Goal: Task Accomplishment & Management: Manage account settings

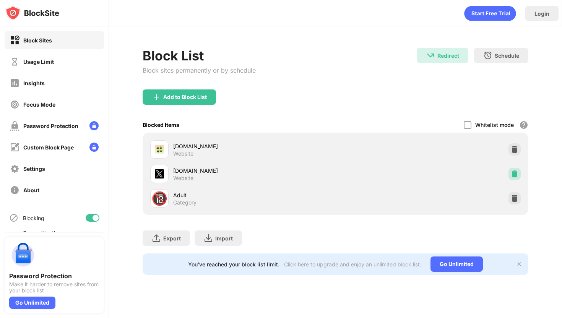
click at [512, 169] on div at bounding box center [515, 174] width 12 height 12
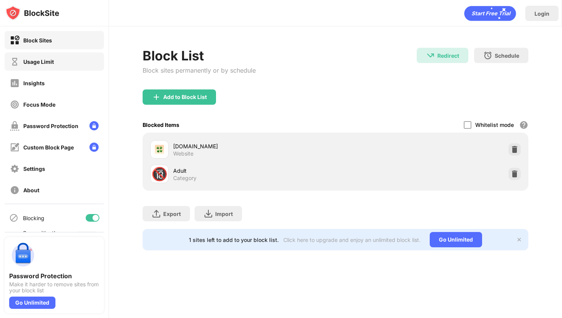
click at [55, 61] on div "Usage Limit" at bounding box center [54, 61] width 99 height 18
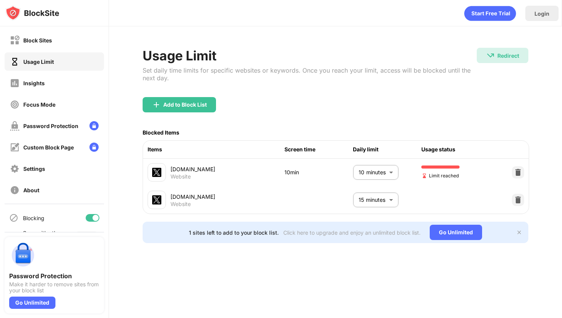
click at [374, 166] on body "Block Sites Usage Limit Insights Focus Mode Password Protection Custom Block Pa…" at bounding box center [281, 159] width 562 height 318
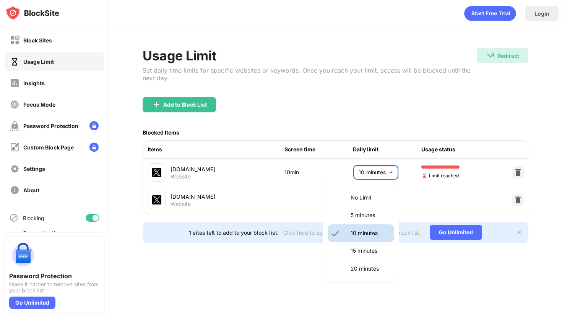
click at [346, 220] on li "5 minutes" at bounding box center [361, 216] width 67 height 18
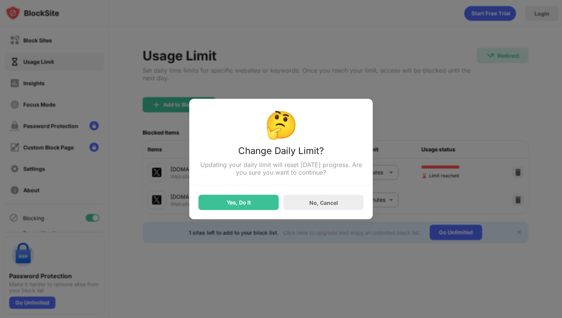
click at [242, 196] on div "Yes, Do It No, Cancel" at bounding box center [280, 198] width 165 height 24
click at [242, 200] on div "Yes, Do It" at bounding box center [238, 202] width 80 height 15
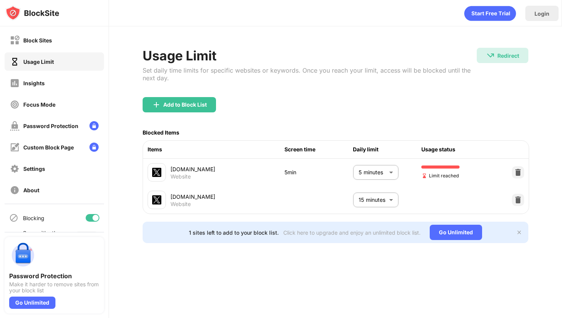
click at [366, 173] on body "Block Sites Usage Limit Insights Focus Mode Password Protection Custom Block Pa…" at bounding box center [281, 159] width 562 height 318
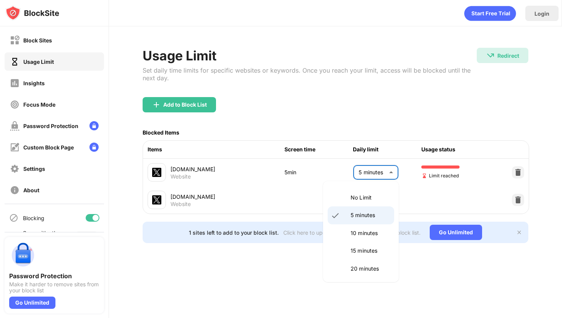
click at [376, 231] on p "10 minutes" at bounding box center [370, 233] width 39 height 8
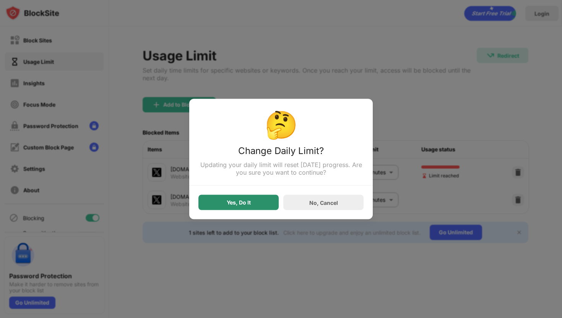
click at [219, 207] on div "Yes, Do It" at bounding box center [238, 202] width 80 height 15
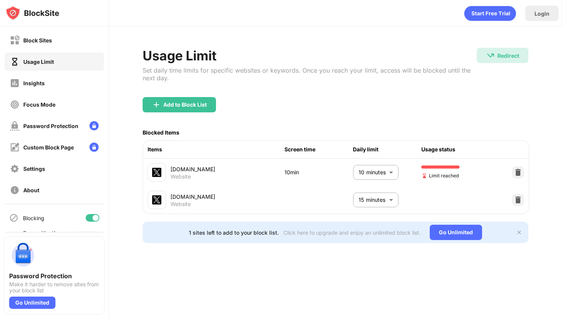
click at [363, 169] on body "Block Sites Usage Limit Insights Focus Mode Password Protection Custom Block Pa…" at bounding box center [281, 159] width 562 height 318
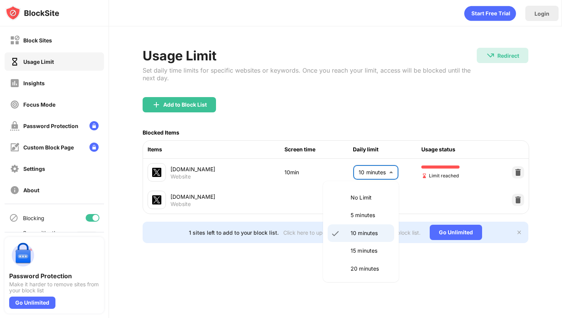
click at [365, 215] on p "5 minutes" at bounding box center [370, 215] width 39 height 8
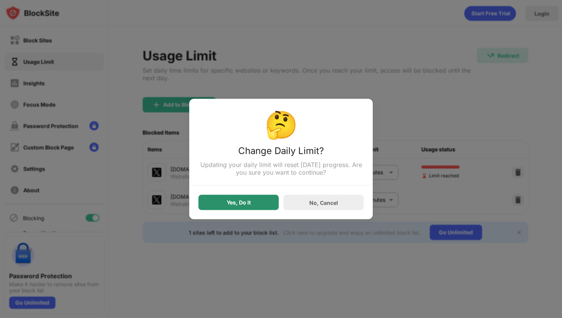
click at [237, 199] on div "Yes, Do It" at bounding box center [238, 202] width 80 height 15
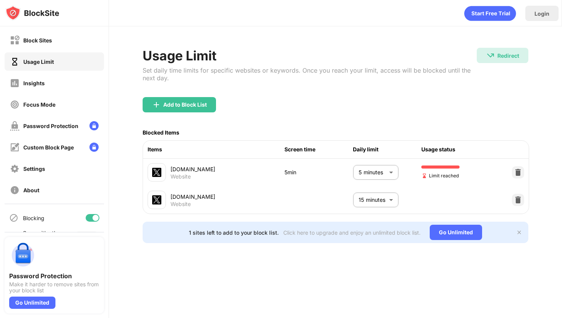
click at [381, 166] on body "Block Sites Usage Limit Insights Focus Mode Password Protection Custom Block Pa…" at bounding box center [281, 159] width 562 height 318
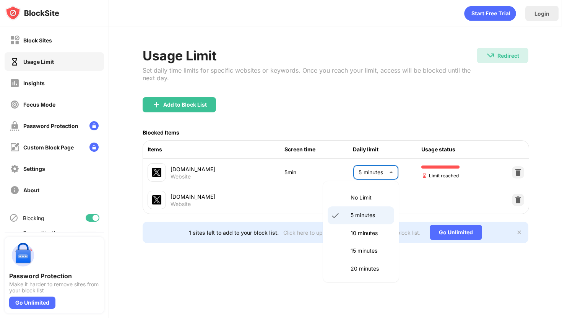
click at [369, 228] on li "10 minutes" at bounding box center [361, 233] width 67 height 18
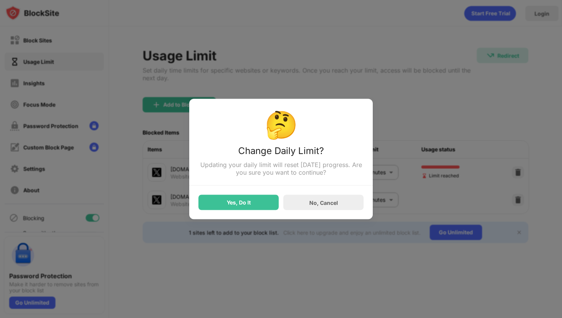
click at [246, 201] on div "Yes, Do It" at bounding box center [239, 203] width 24 height 6
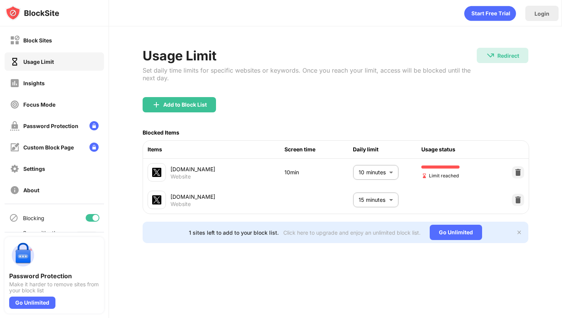
click at [377, 168] on body "Block Sites Usage Limit Insights Focus Mode Password Protection Custom Block Pa…" at bounding box center [281, 159] width 562 height 318
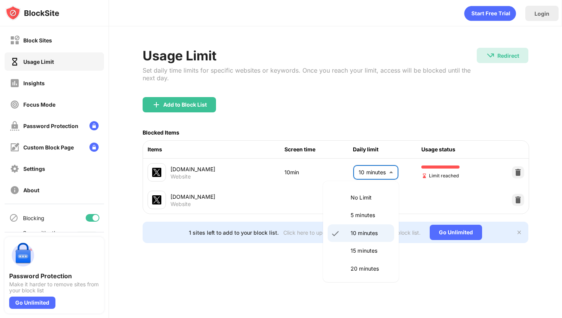
click at [374, 216] on p "5 minutes" at bounding box center [370, 215] width 39 height 8
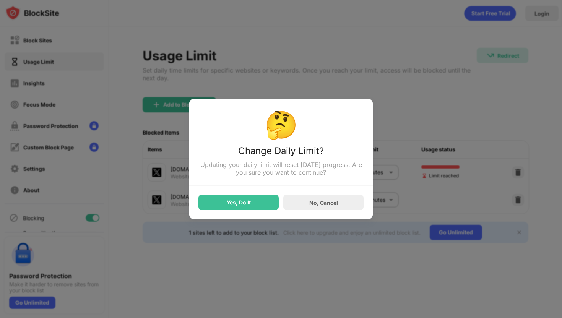
click at [252, 211] on div "🤔 Change Daily Limit? Updating your daily limit will reset [DATE] progress. Are…" at bounding box center [281, 159] width 184 height 120
click at [251, 191] on div "Yes, Do It No, Cancel" at bounding box center [280, 198] width 165 height 24
click at [255, 207] on div "Yes, Do It" at bounding box center [238, 202] width 80 height 15
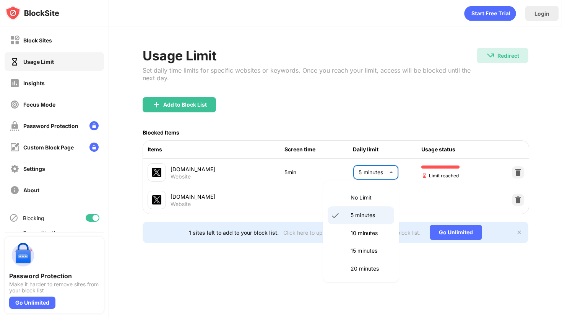
click at [378, 176] on body "Block Sites Usage Limit Insights Focus Mode Password Protection Custom Block Pa…" at bounding box center [281, 159] width 562 height 318
click at [367, 235] on p "10 minutes" at bounding box center [370, 233] width 39 height 8
type input "**"
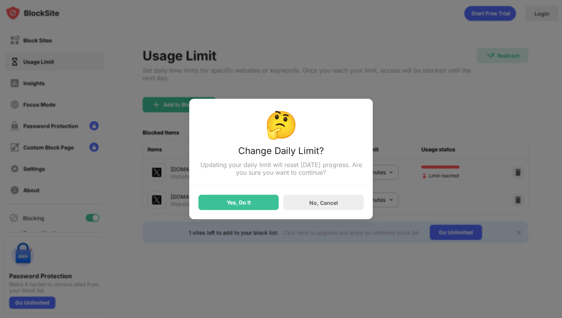
click at [233, 200] on div "Yes, Do It" at bounding box center [238, 202] width 80 height 15
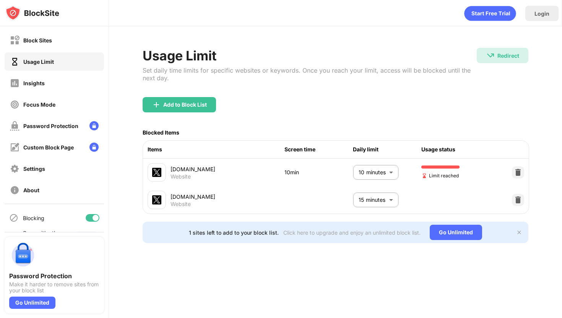
click at [70, 44] on div "Block Sites" at bounding box center [54, 40] width 99 height 18
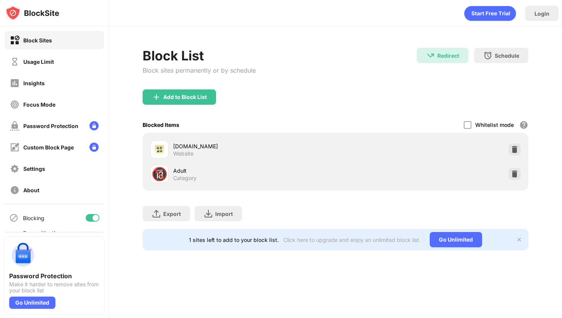
click at [190, 100] on div "Add to Block List" at bounding box center [185, 97] width 44 height 6
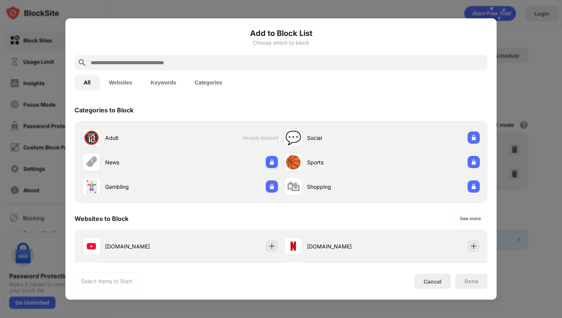
click at [176, 65] on input "text" at bounding box center [287, 62] width 395 height 9
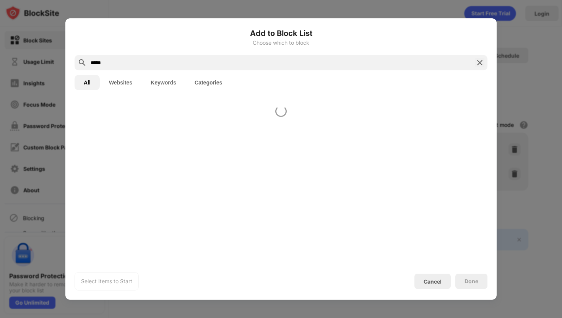
type input "*****"
click at [256, 111] on div at bounding box center [280, 181] width 431 height 164
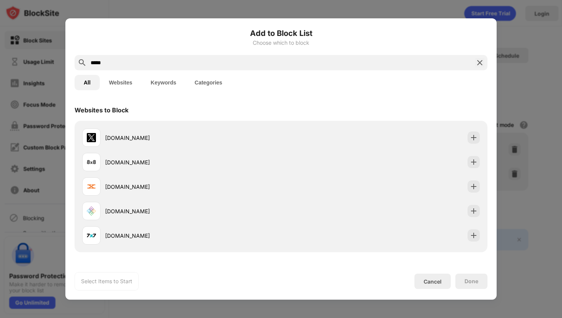
click at [275, 123] on div "[DOMAIN_NAME] [DOMAIN_NAME] [DOMAIN_NAME] [DOMAIN_NAME] [DOMAIN_NAME]" at bounding box center [281, 187] width 413 height 132
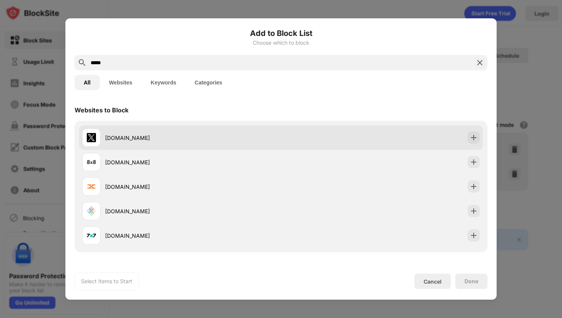
click at [273, 128] on div "[DOMAIN_NAME]" at bounding box center [181, 137] width 199 height 18
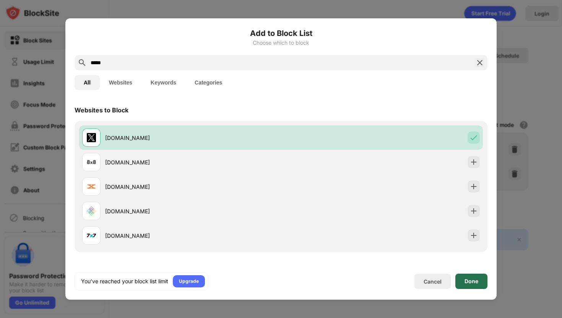
click at [474, 276] on div "Done" at bounding box center [471, 281] width 32 height 15
